Goal: Check status: Check status

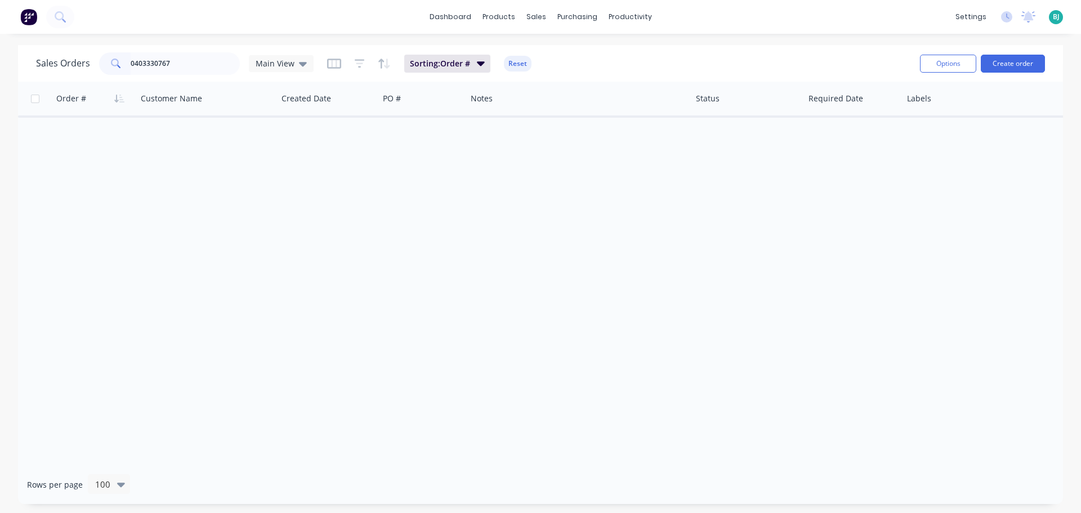
click at [143, 62] on input "0403330767" at bounding box center [186, 63] width 110 height 23
click at [140, 63] on input "040 330767" at bounding box center [186, 63] width 110 height 23
click at [156, 65] on input "0403 330767" at bounding box center [186, 63] width 110 height 23
type input "0403 330 767"
drag, startPoint x: 189, startPoint y: 60, endPoint x: 124, endPoint y: 57, distance: 64.2
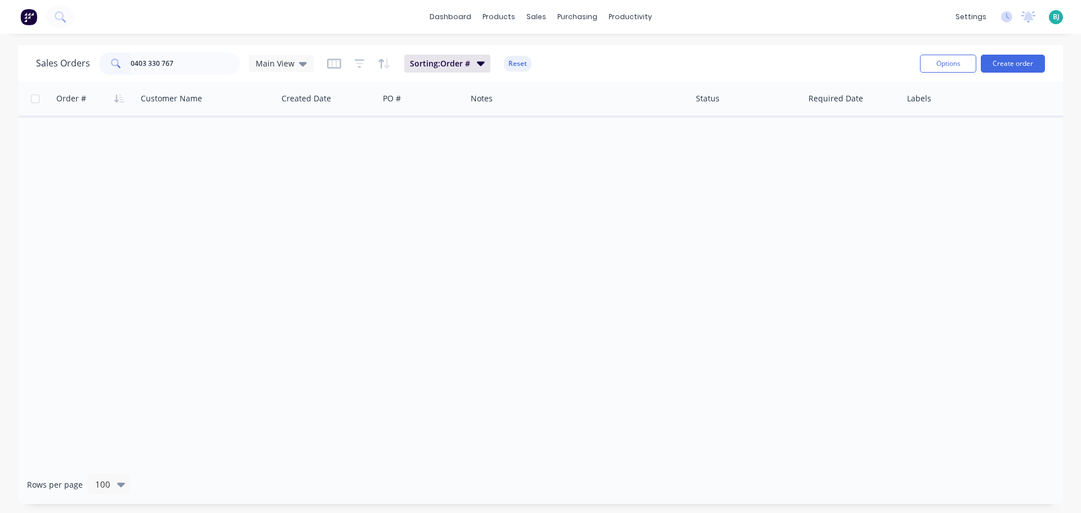
click at [124, 57] on div "0403 330 767" at bounding box center [169, 63] width 141 height 23
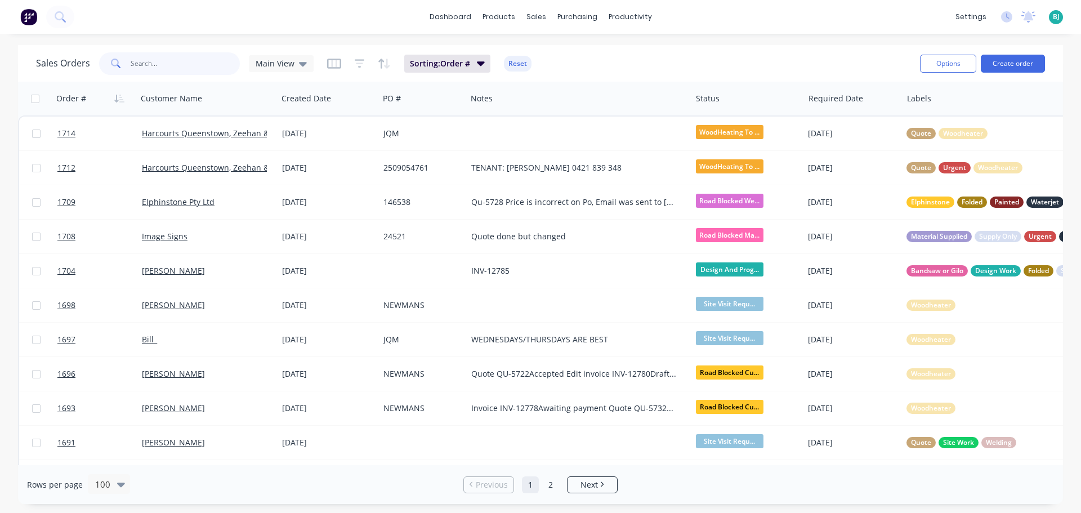
click at [201, 59] on input "text" at bounding box center [186, 63] width 110 height 23
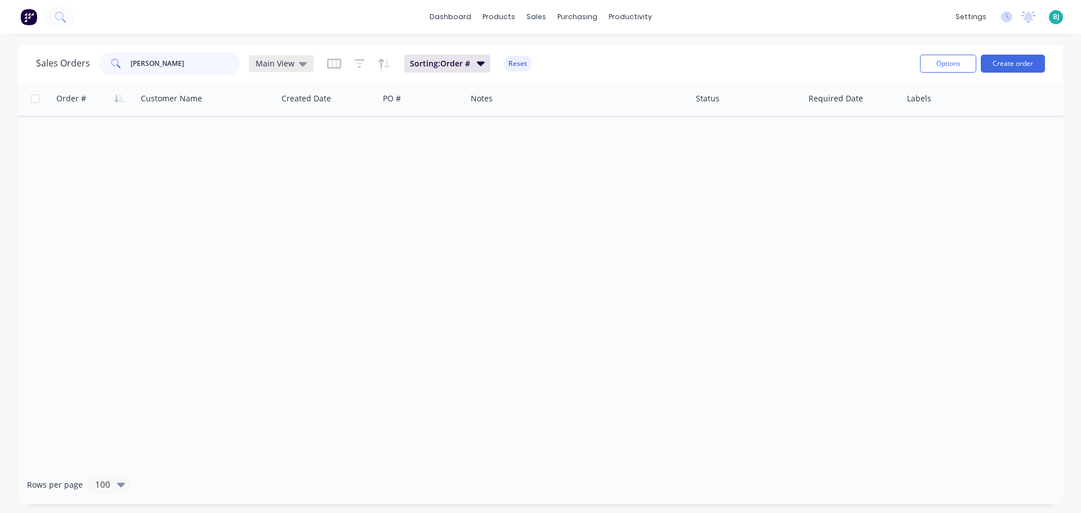
type input "[PERSON_NAME]"
click at [300, 66] on icon at bounding box center [303, 63] width 8 height 12
click at [303, 204] on button "Archived" at bounding box center [316, 204] width 128 height 13
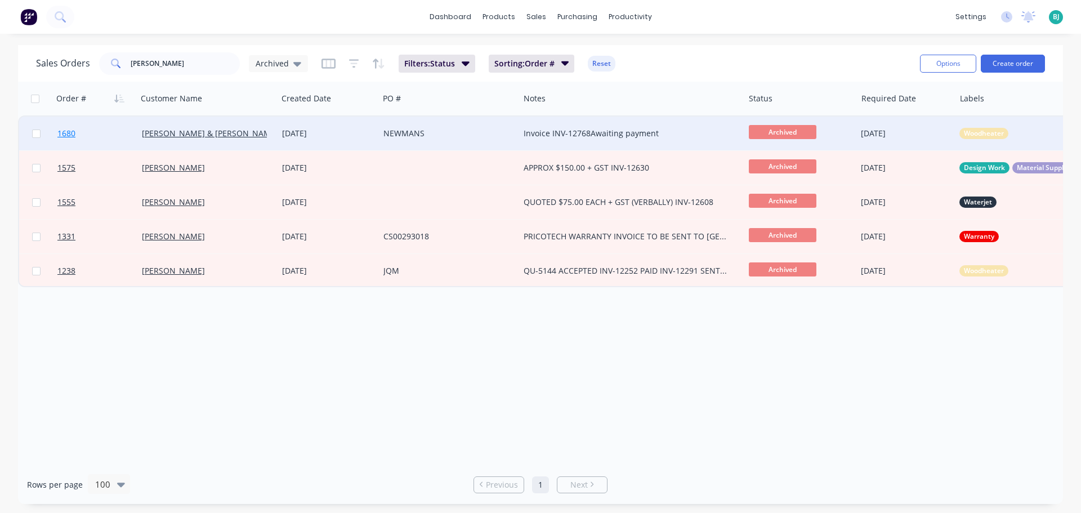
click at [118, 135] on link "1680" at bounding box center [99, 133] width 84 height 34
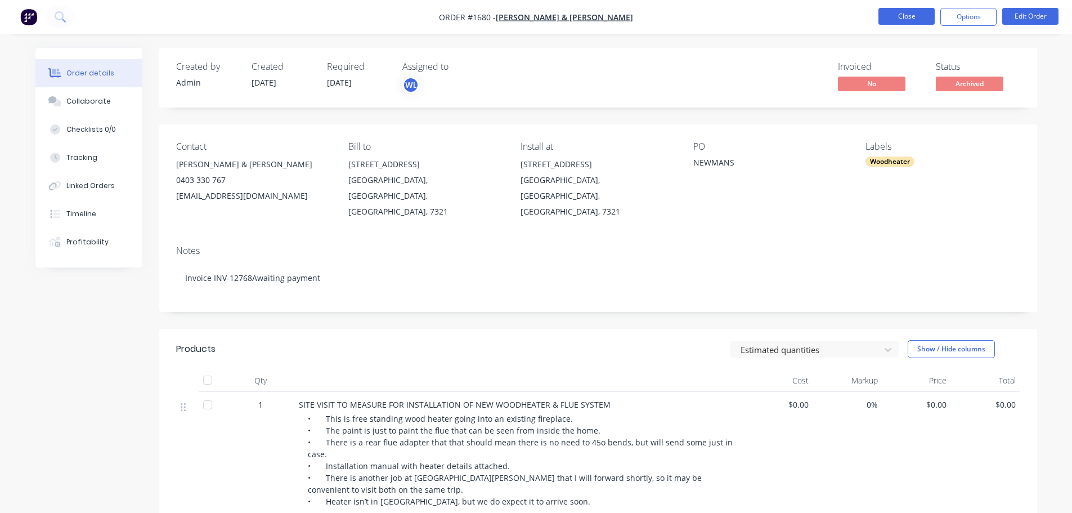
click at [892, 18] on button "Close" at bounding box center [907, 16] width 56 height 17
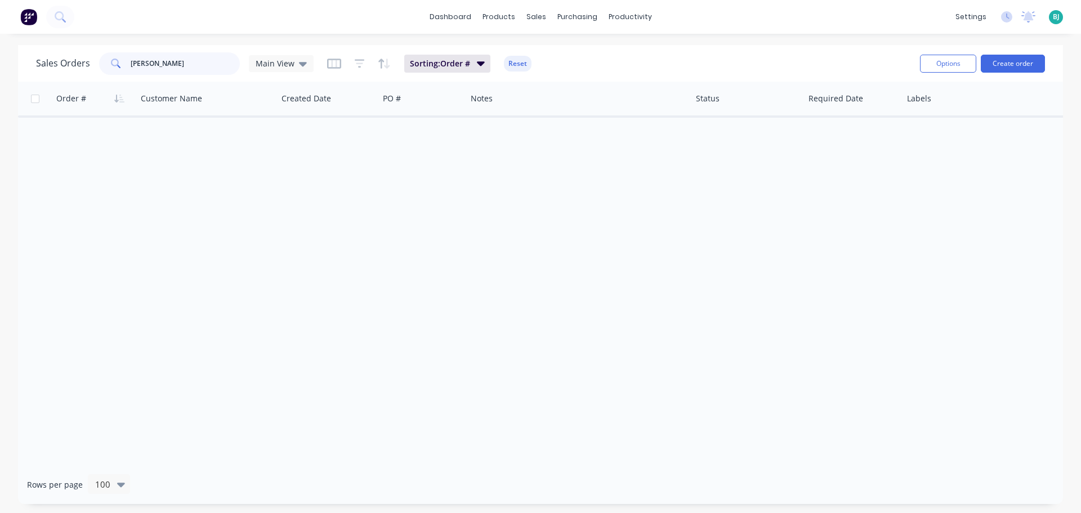
drag, startPoint x: 200, startPoint y: 61, endPoint x: 121, endPoint y: 59, distance: 79.4
click at [121, 59] on div "[PERSON_NAME]" at bounding box center [169, 63] width 141 height 23
